Goal: Navigation & Orientation: Find specific page/section

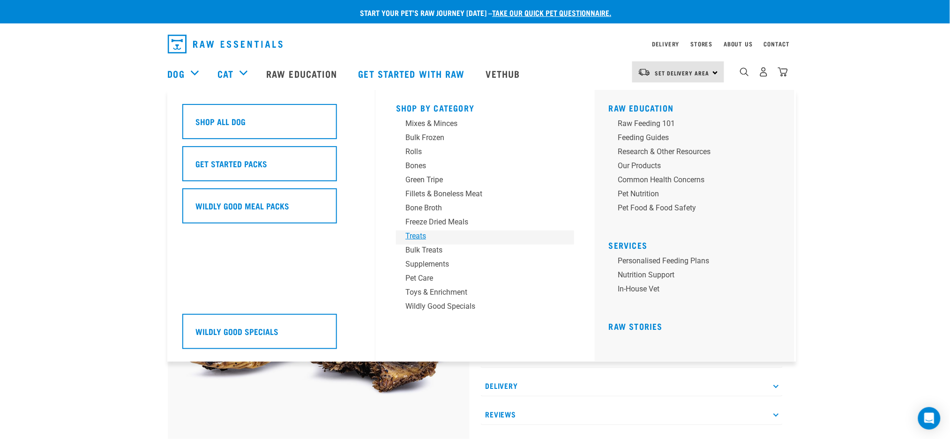
click at [422, 236] on div "Treats" at bounding box center [478, 235] width 146 height 11
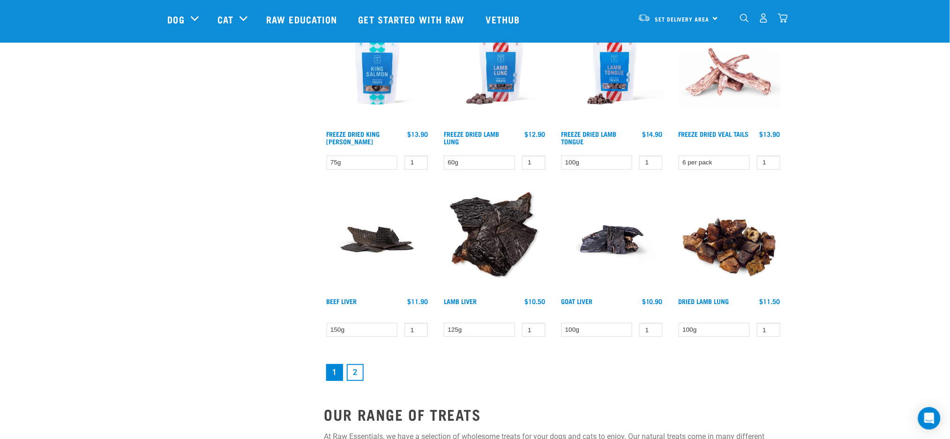
scroll to position [1187, 0]
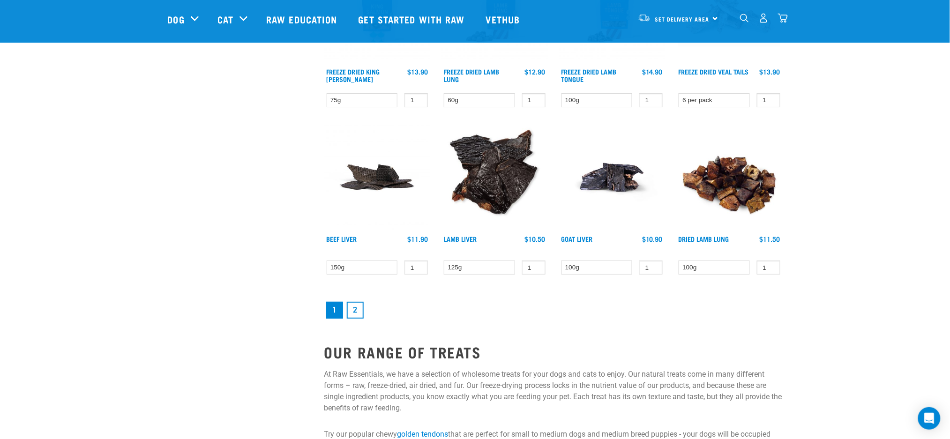
click at [355, 310] on link "2" at bounding box center [355, 310] width 17 height 17
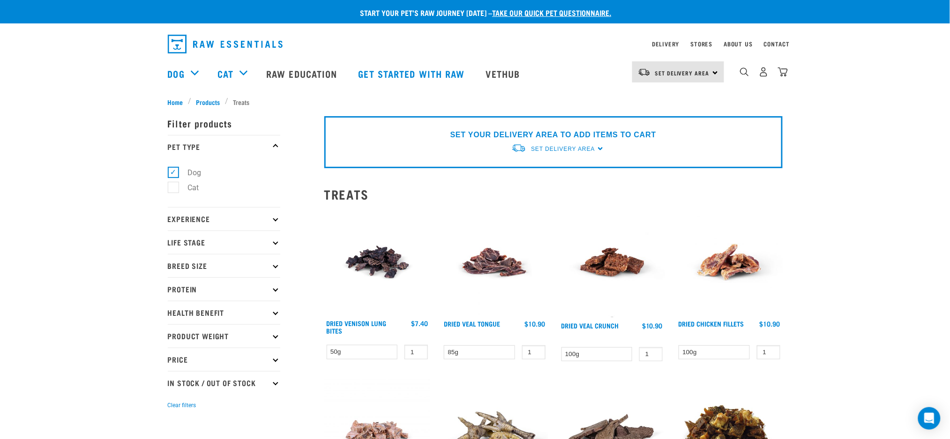
scroll to position [312, 0]
